Goal: Information Seeking & Learning: Learn about a topic

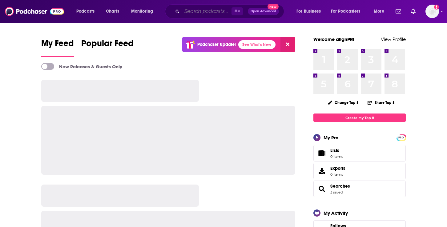
click at [183, 9] on input "Search podcasts, credits, & more..." at bounding box center [207, 11] width 50 height 10
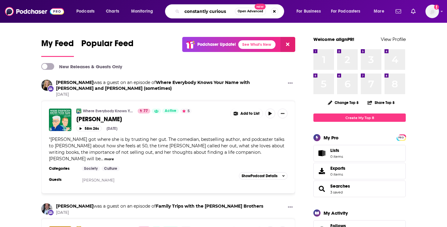
type input "constantly curious"
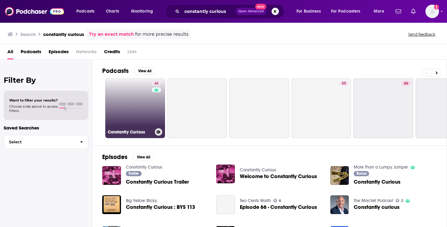
click at [148, 115] on link "46 Constantly Curious" at bounding box center [135, 109] width 60 height 60
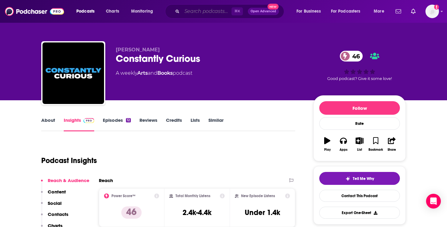
click at [190, 12] on input "Search podcasts, credits, & more..." at bounding box center [207, 11] width 50 height 10
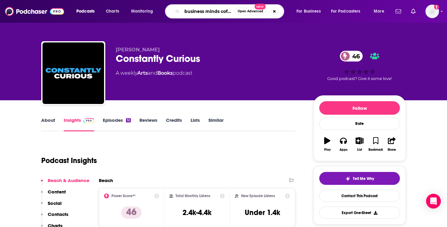
scroll to position [0, 3]
type input "business minds coffee"
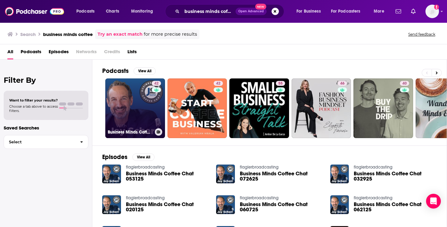
click at [147, 105] on link "42 Business Minds Coffee Chat" at bounding box center [135, 109] width 60 height 60
